Goal: Manage account settings

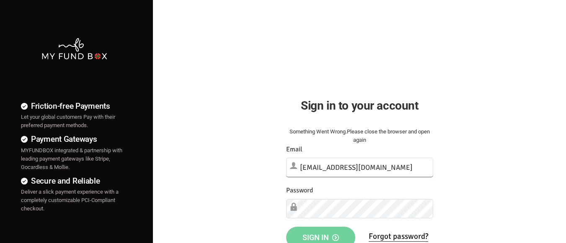
type input "[EMAIL_ADDRESS][DOMAIN_NAME]"
click at [320, 234] on span "Sign in" at bounding box center [320, 237] width 36 height 9
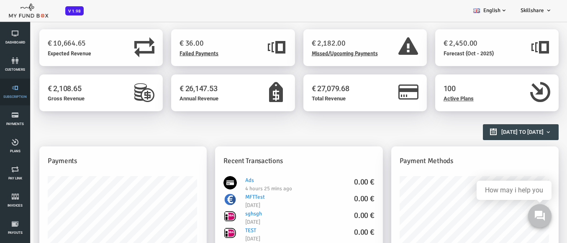
click at [10, 93] on link "Subscription" at bounding box center [15, 92] width 25 height 27
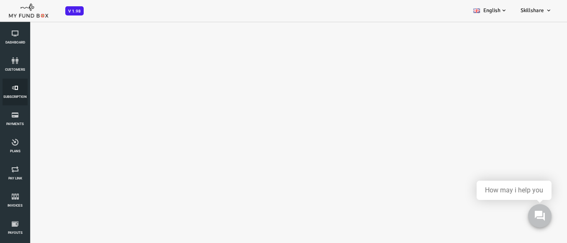
select select "100"
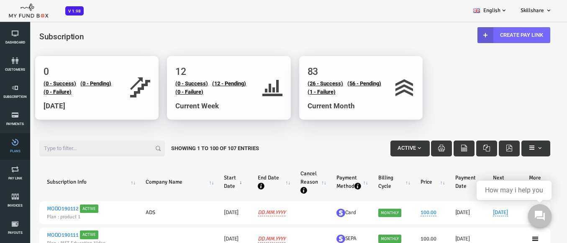
click at [22, 151] on link "Plans" at bounding box center [15, 146] width 25 height 27
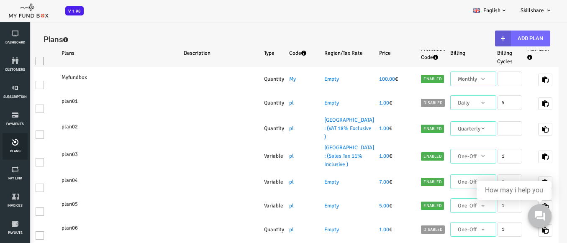
select select "100"
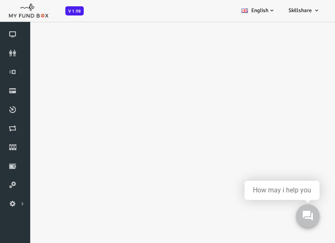
select select "100"
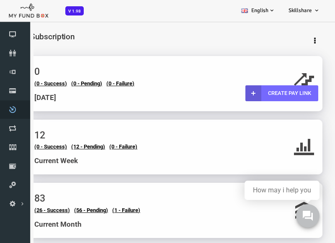
click at [12, 112] on icon at bounding box center [12, 109] width 25 height 7
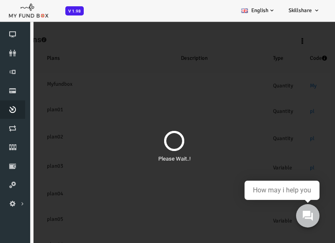
select select "100"
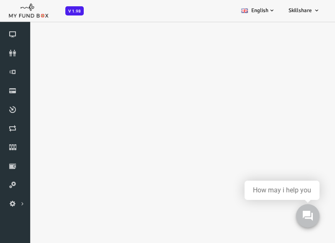
select select "100"
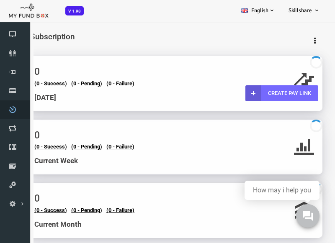
click at [15, 109] on icon at bounding box center [12, 109] width 25 height 7
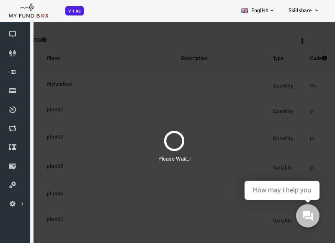
select select "100"
